Goal: Task Accomplishment & Management: Complete application form

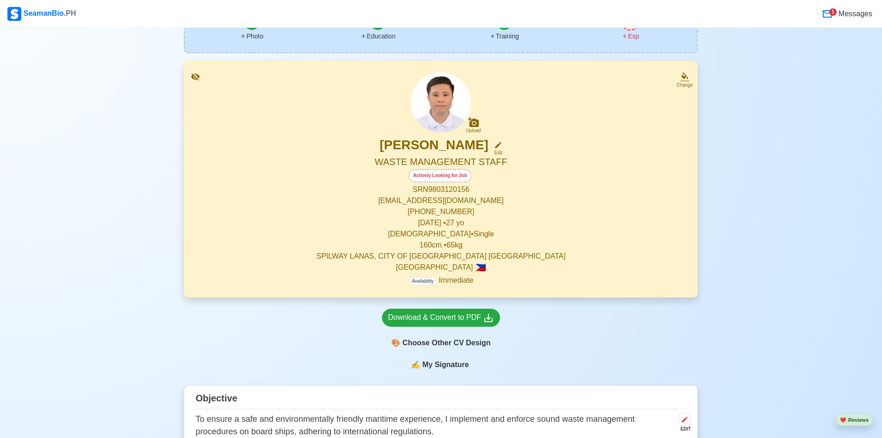
scroll to position [93, 0]
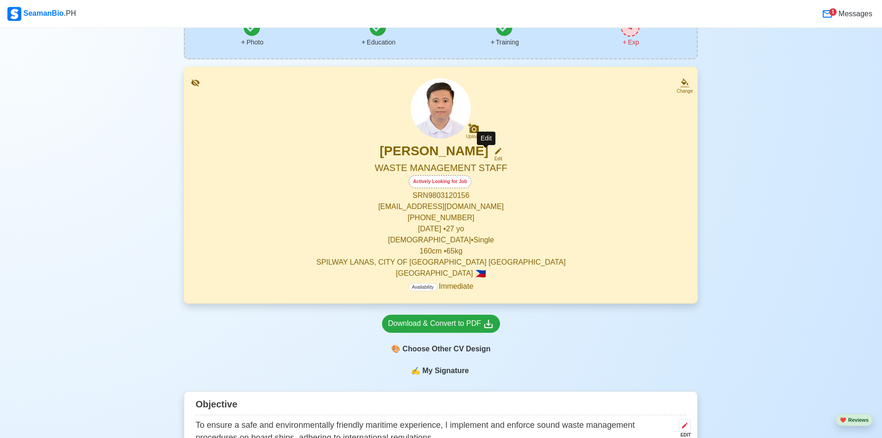
click at [494, 149] on icon at bounding box center [498, 151] width 8 height 8
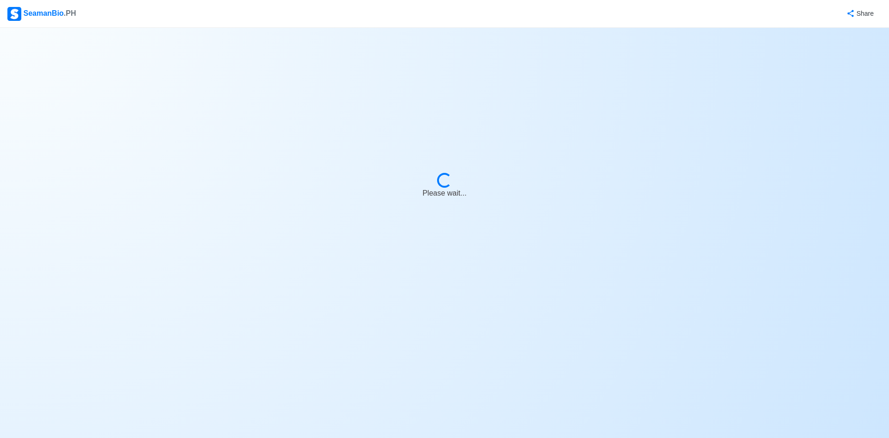
select select "Actively Looking for Job"
select select "Visible for Hiring"
select select "Single"
select select "[DEMOGRAPHIC_DATA]"
select select "PH"
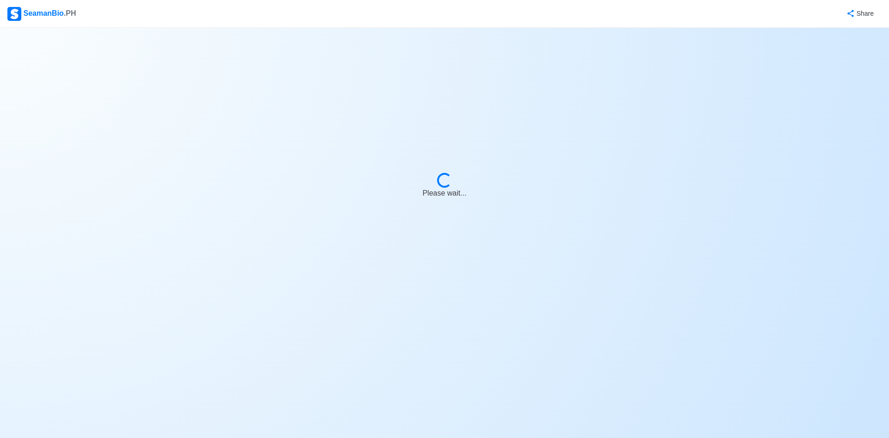
select select "4102416000000"
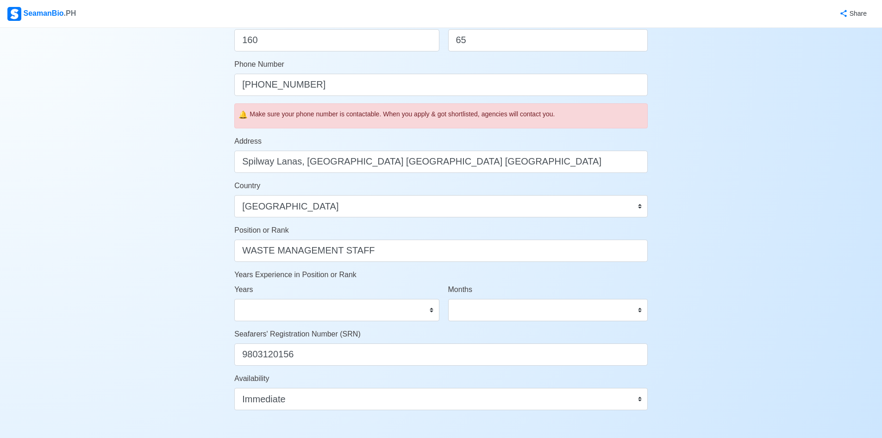
scroll to position [278, 0]
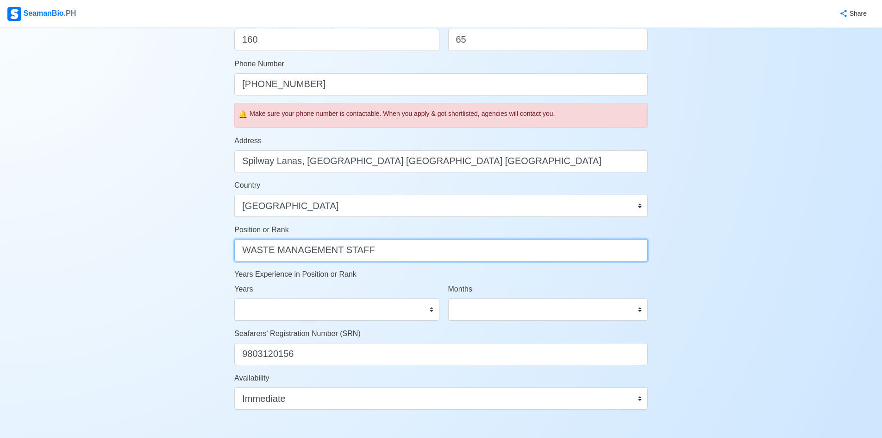
click at [381, 243] on input "WASTE MANAGEMENT STAFF" at bounding box center [441, 250] width 414 height 22
type input "W"
type input "s"
type input "[PERSON_NAME]"
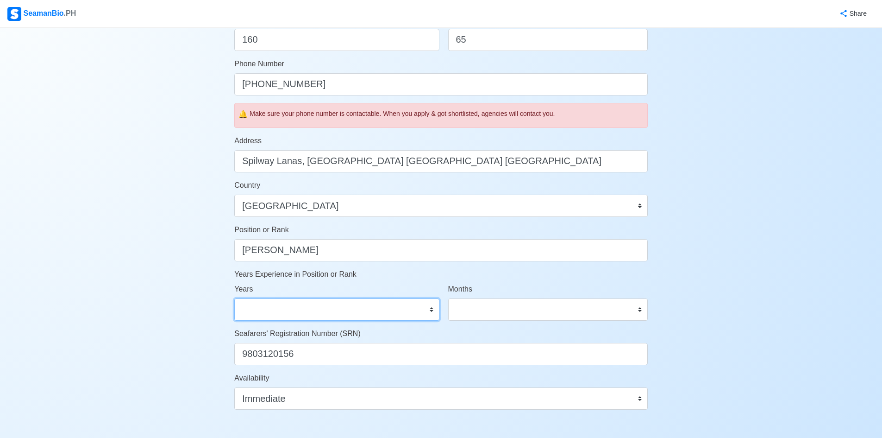
click at [289, 305] on select "0 1 2 3 4 5 6 7 8 9 10 11 12 13 14 15 16 17 18 19 20 21 22 23 24 25 26 27 28 29…" at bounding box center [336, 309] width 205 height 22
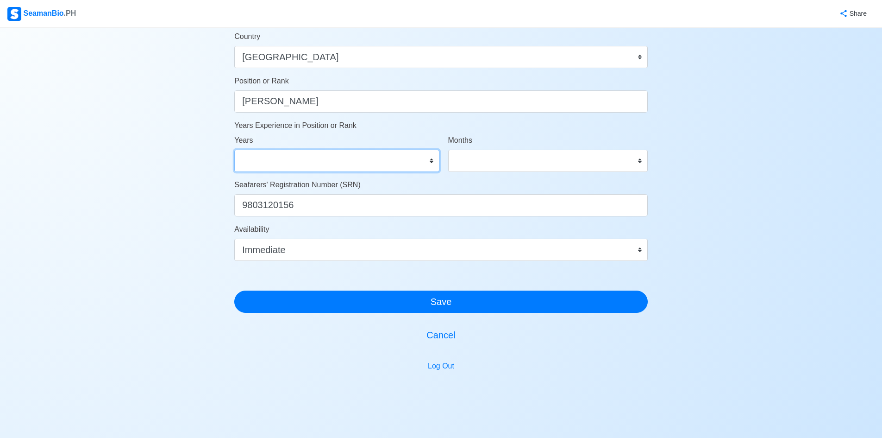
scroll to position [449, 0]
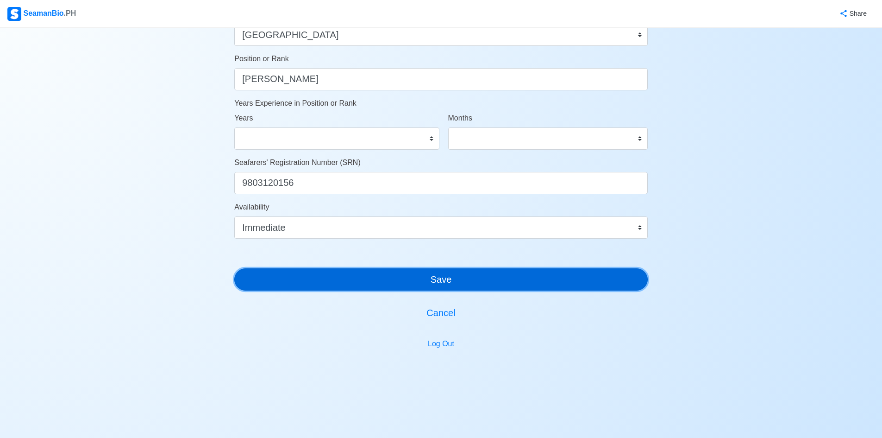
click at [325, 282] on button "Save" at bounding box center [441, 279] width 414 height 22
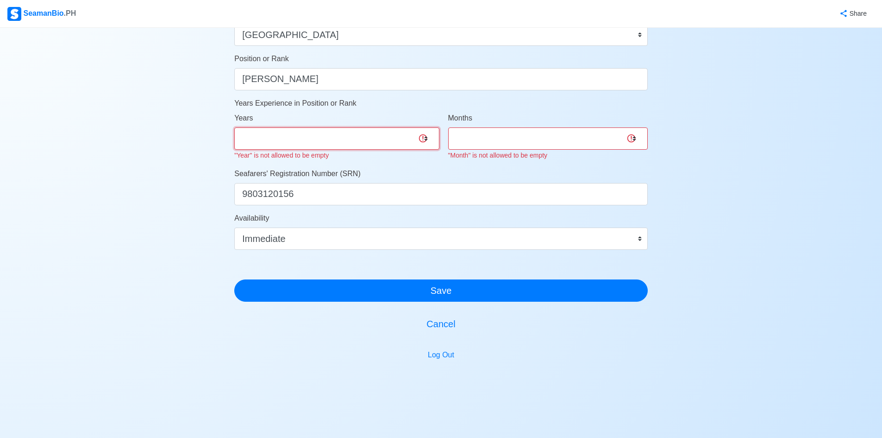
click at [333, 137] on select "0 1 2 3 4 5 6 7 8 9 10 11 12 13 14 15 16 17 18 19 20 21 22 23 24 25 26 27 28 29…" at bounding box center [336, 138] width 205 height 22
select select "0"
click at [234, 127] on select "0 1 2 3 4 5 6 7 8 9 10 11 12 13 14 15 16 17 18 19 20 21 22 23 24 25 26 27 28 29…" at bounding box center [336, 138] width 205 height 22
click at [489, 134] on select "0 1 2 3 4 5 6 7 8 9 10 11" at bounding box center [548, 138] width 200 height 22
select select "0"
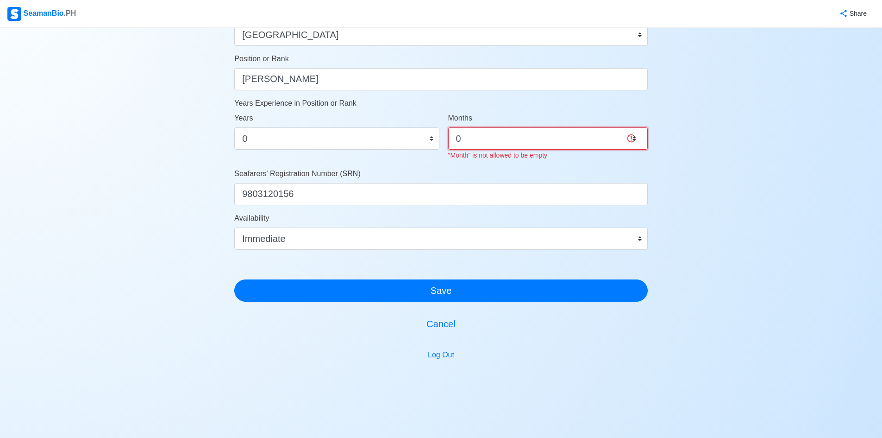
click at [448, 127] on select "0 1 2 3 4 5 6 7 8 9 10 11" at bounding box center [548, 138] width 200 height 22
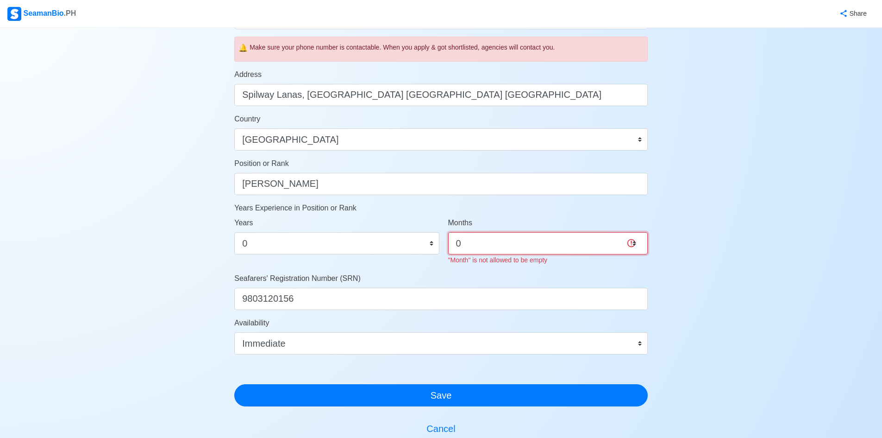
scroll to position [460, 0]
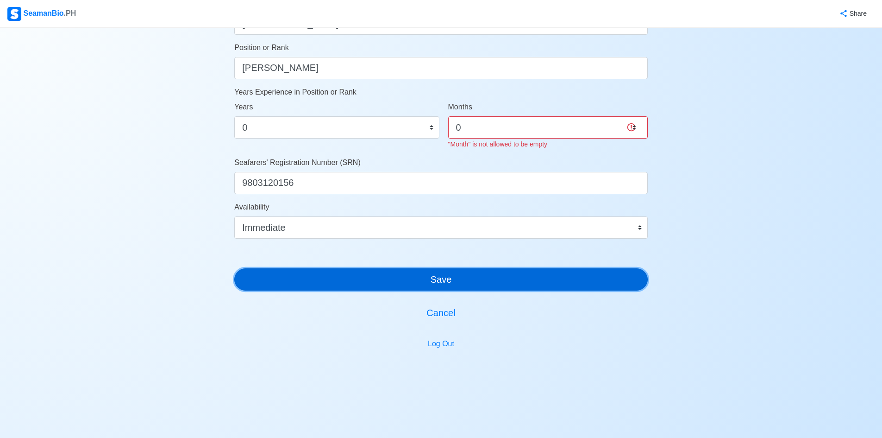
click at [427, 273] on button "Save" at bounding box center [441, 279] width 414 height 22
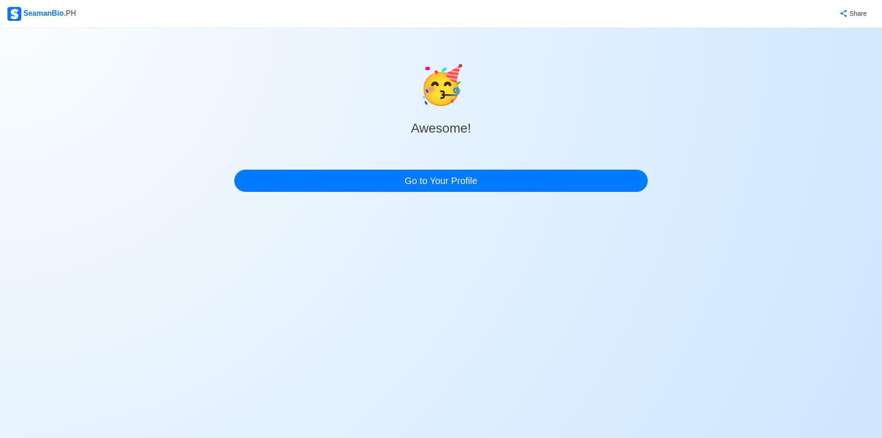
scroll to position [0, 0]
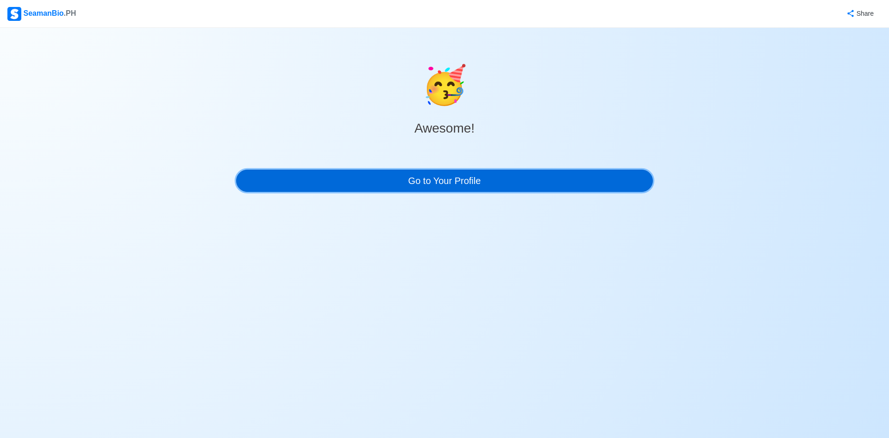
click at [443, 176] on link "Go to Your Profile" at bounding box center [444, 181] width 417 height 22
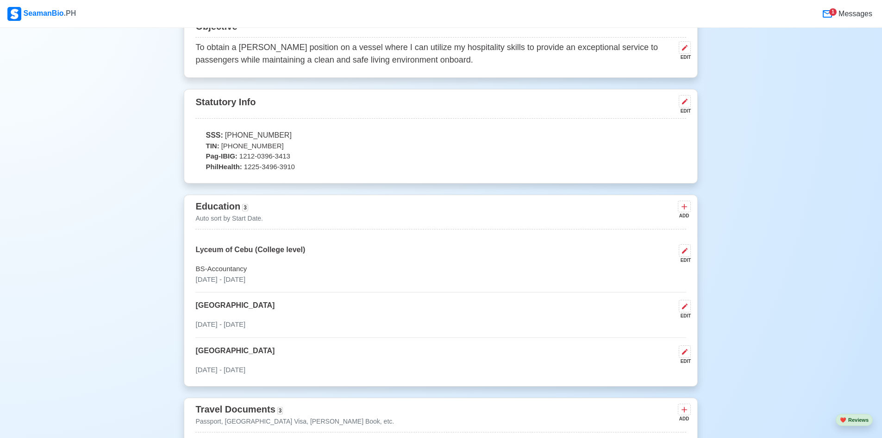
scroll to position [324, 0]
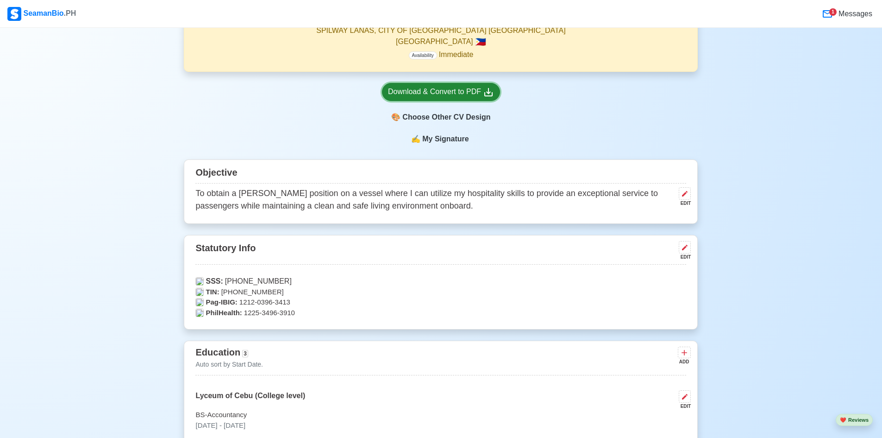
click at [463, 94] on div "Download & Convert to PDF" at bounding box center [441, 92] width 106 height 12
